Goal: Task Accomplishment & Management: Manage account settings

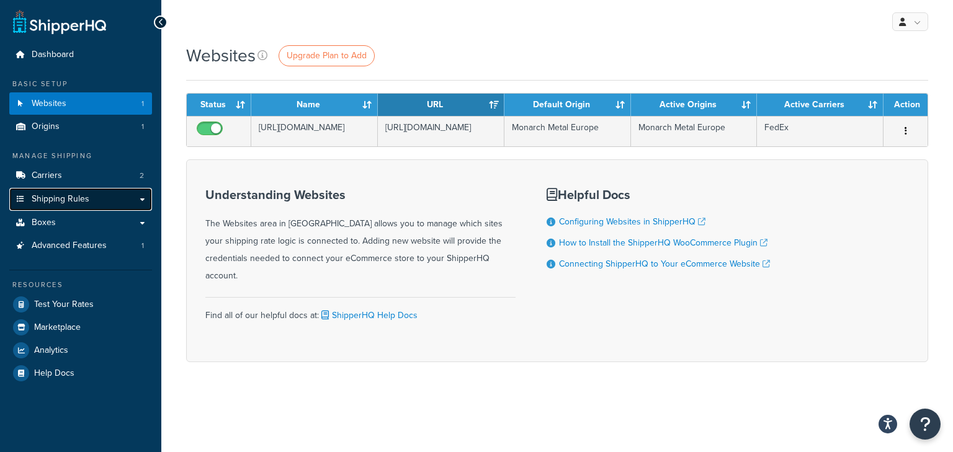
click at [70, 203] on span "Shipping Rules" at bounding box center [61, 199] width 58 height 11
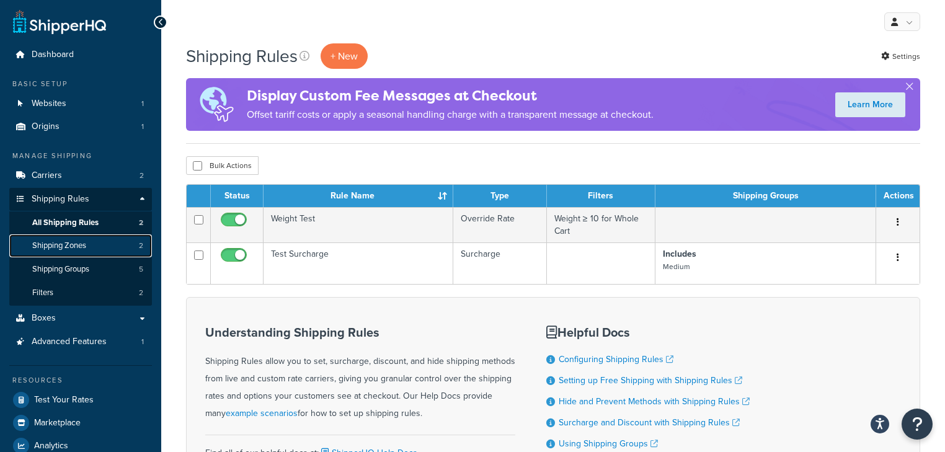
click at [71, 241] on span "Shipping Zones" at bounding box center [59, 246] width 54 height 11
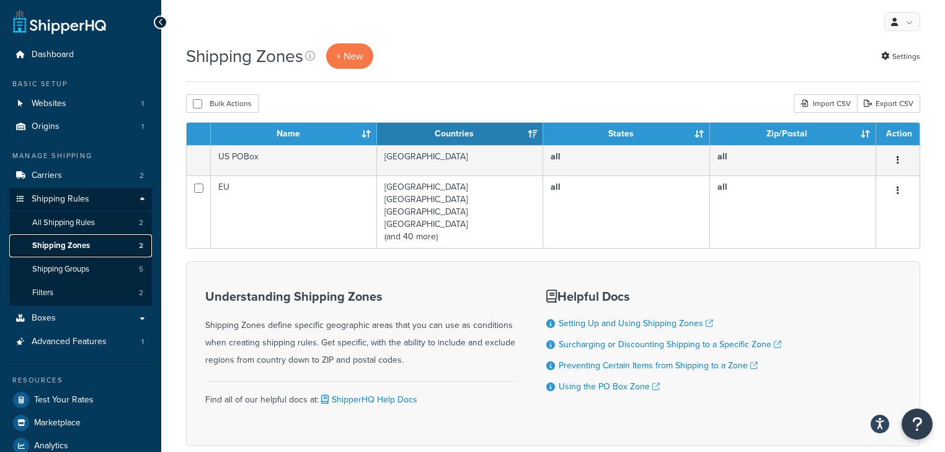
click at [86, 246] on span "Shipping Zones" at bounding box center [61, 246] width 58 height 11
click at [82, 272] on span "Shipping Groups" at bounding box center [60, 269] width 57 height 11
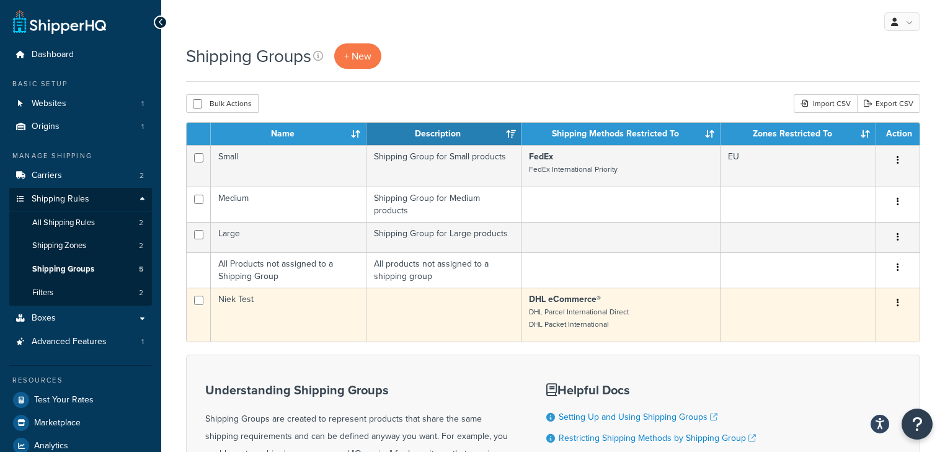
click at [899, 308] on button "button" at bounding box center [897, 303] width 17 height 20
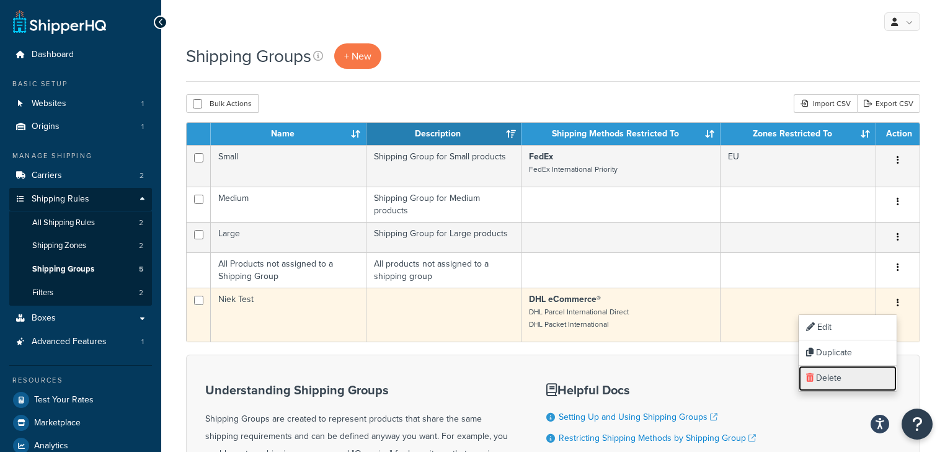
click at [846, 375] on link "Delete" at bounding box center [848, 378] width 98 height 25
